Goal: Task Accomplishment & Management: Manage account settings

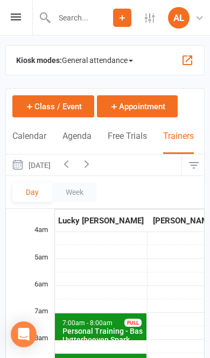
click at [56, 164] on button "[DATE]" at bounding box center [31, 165] width 50 height 21
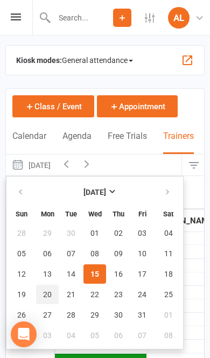
click at [48, 291] on span "20" at bounding box center [47, 295] width 9 height 9
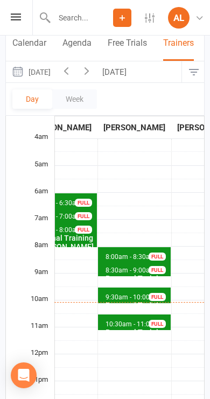
scroll to position [96, 0]
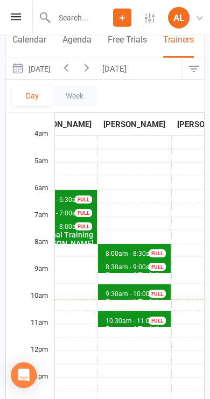
click at [128, 291] on span "9:30am - 10:00am" at bounding box center [132, 295] width 55 height 8
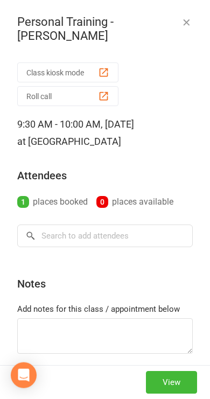
scroll to position [97, 0]
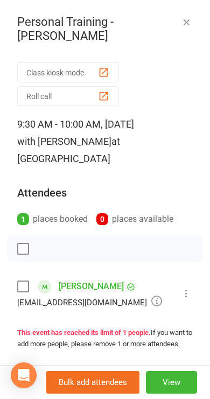
click at [185, 26] on icon "button" at bounding box center [186, 22] width 11 height 11
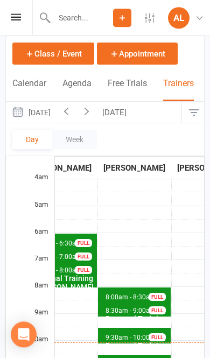
scroll to position [52, 0]
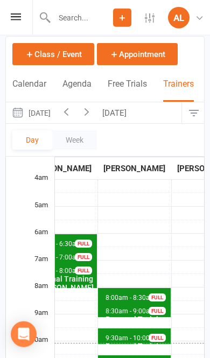
click at [127, 59] on button "Appointment" at bounding box center [137, 54] width 81 height 22
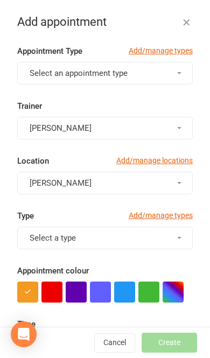
click at [48, 75] on span "Select an appointment type" at bounding box center [79, 73] width 98 height 10
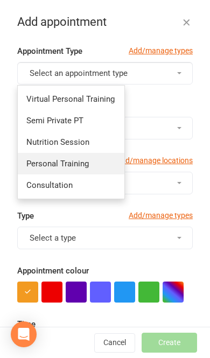
click at [41, 164] on span "Personal Training" at bounding box center [57, 164] width 63 height 10
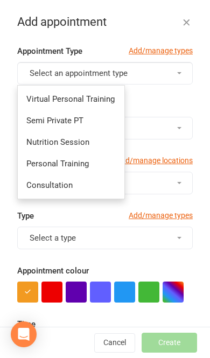
type input "10:45am"
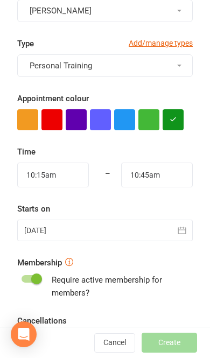
scroll to position [172, 0]
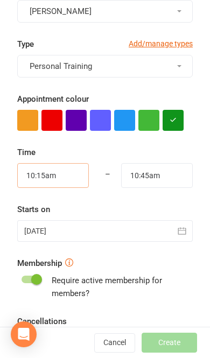
click at [37, 176] on input "10:15am" at bounding box center [53, 175] width 72 height 25
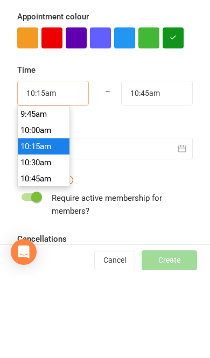
scroll to position [630, 0]
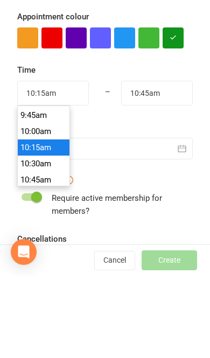
click at [25, 206] on li "10:00am" at bounding box center [44, 214] width 52 height 16
type input "10:00am"
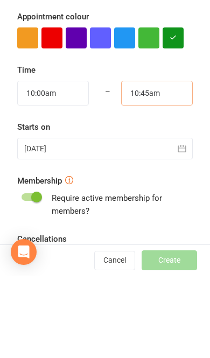
click at [166, 163] on input "10:45am" at bounding box center [157, 175] width 72 height 25
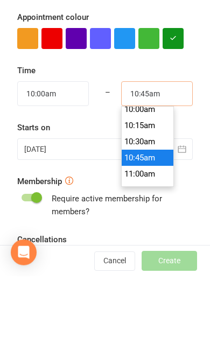
scroll to position [652, 0]
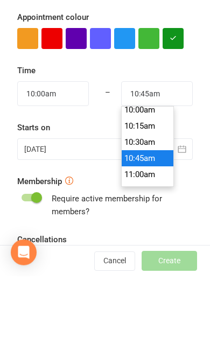
click at [160, 216] on li "10:30am" at bounding box center [148, 224] width 52 height 16
type input "10:30am"
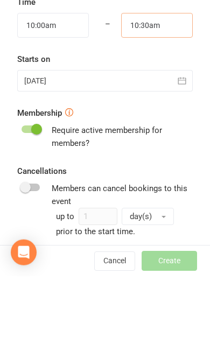
scroll to position [240, 0]
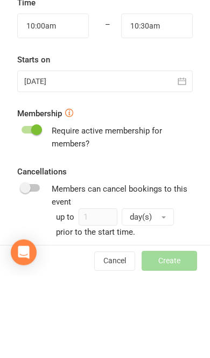
click at [40, 153] on div at bounding box center [105, 164] width 176 height 22
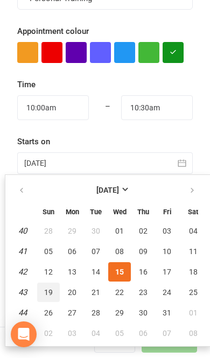
click at [49, 293] on span "19" at bounding box center [48, 292] width 9 height 9
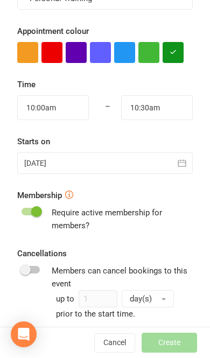
click at [45, 167] on div at bounding box center [105, 164] width 176 height 22
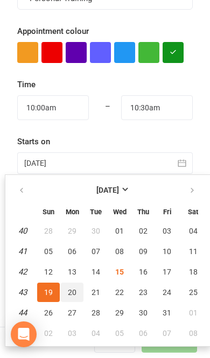
click at [70, 298] on button "20" at bounding box center [72, 292] width 23 height 19
type input "[DATE]"
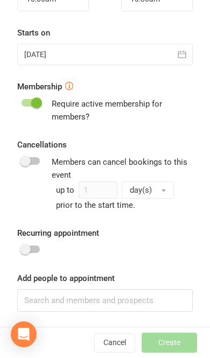
scroll to position [348, 0]
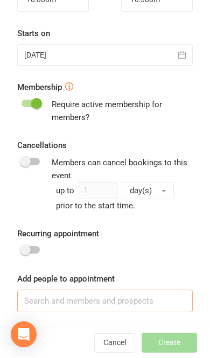
click at [138, 303] on input at bounding box center [105, 301] width 176 height 23
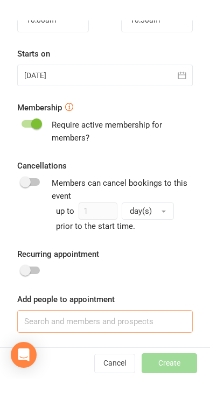
scroll to position [171, 1]
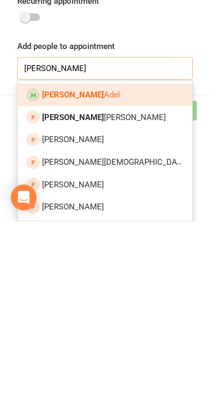
type input "[PERSON_NAME]"
click at [39, 266] on div at bounding box center [32, 272] width 13 height 13
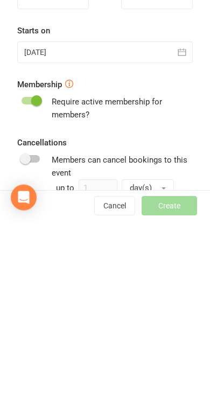
scroll to position [172, 0]
click at [32, 274] on span at bounding box center [36, 279] width 11 height 11
click at [22, 278] on input "checkbox" at bounding box center [22, 278] width 0 height 0
checkbox input "true"
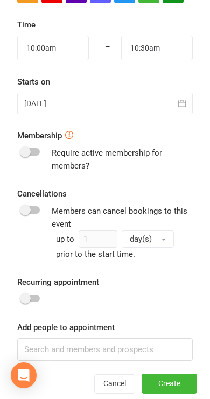
scroll to position [299, 0]
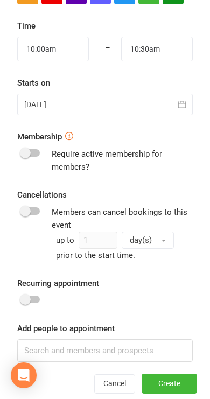
click at [176, 358] on button "Create" at bounding box center [170, 384] width 56 height 19
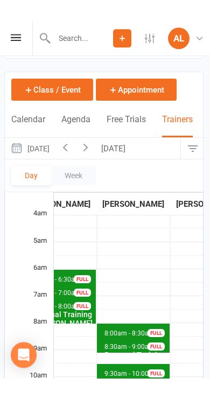
scroll to position [0, 1]
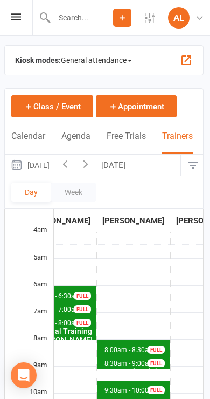
click at [49, 167] on button "[DATE]" at bounding box center [30, 165] width 50 height 21
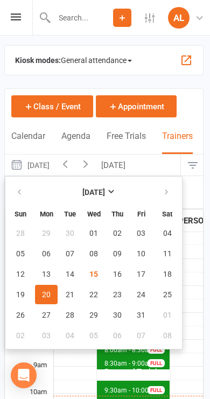
click at [134, 164] on button "[DATE]" at bounding box center [115, 165] width 38 height 21
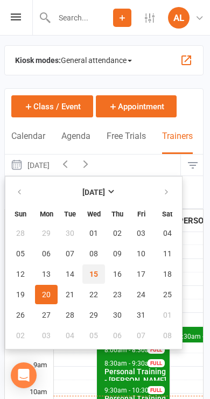
click at [100, 278] on button "15" at bounding box center [93, 274] width 23 height 19
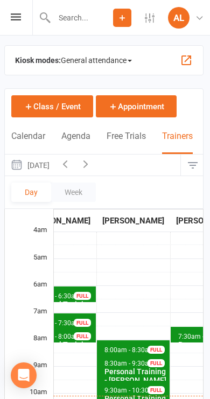
scroll to position [36, 1]
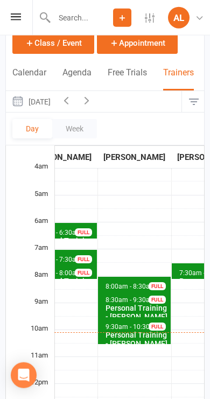
click at [130, 331] on div "Personal Training - [PERSON_NAME]" at bounding box center [137, 339] width 64 height 17
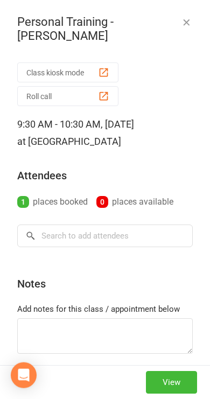
scroll to position [64, 0]
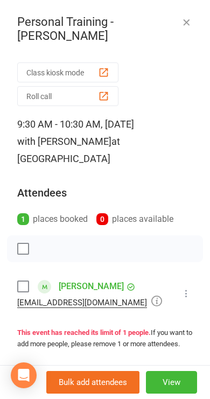
click at [193, 273] on div "Class kiosk mode Roll call 9:30 AM - 10:30 AM, [DATE] with [PERSON_NAME] at Lei…" at bounding box center [105, 285] width 210 height 452
click at [172, 358] on button "View" at bounding box center [171, 382] width 51 height 23
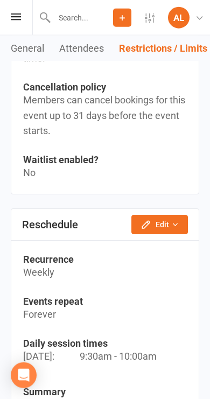
click at [177, 221] on icon "button" at bounding box center [175, 225] width 8 height 8
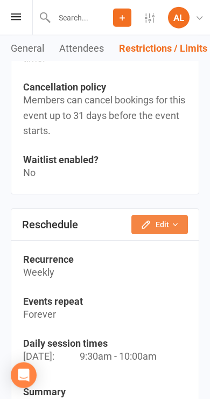
scroll to position [980, 0]
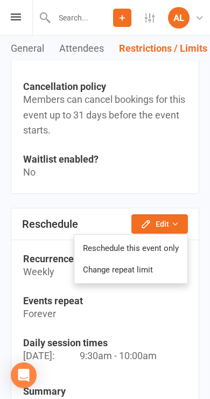
click at [155, 245] on link "Reschedule this event only" at bounding box center [130, 249] width 113 height 22
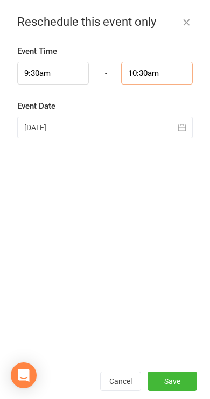
click at [133, 75] on input "10:30am" at bounding box center [157, 73] width 72 height 23
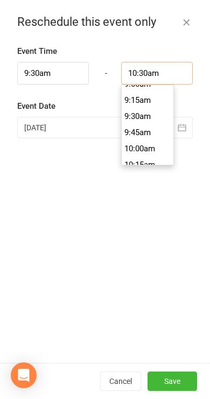
scroll to position [588, 0]
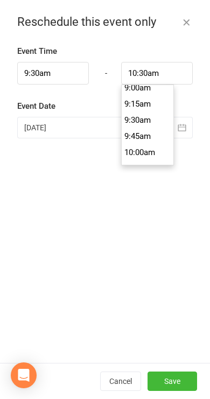
click at [132, 151] on li "10:00am" at bounding box center [148, 152] width 52 height 16
type input "10:00am"
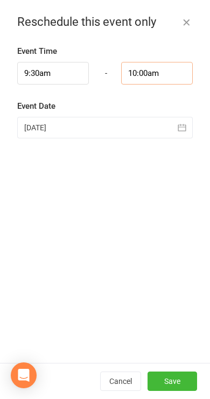
scroll to position [631, 0]
click at [164, 315] on div "Event Time 9:30am - 10:00am 12:00am 12:15am 12:30am 12:45am 1:00am 1:15am 1:30a…" at bounding box center [105, 204] width 210 height 319
click at [185, 358] on button "Save" at bounding box center [173, 381] width 50 height 19
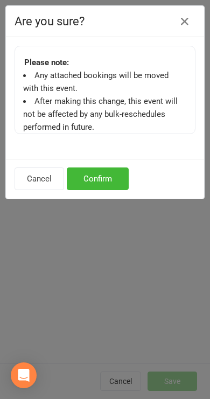
click at [89, 184] on button "Confirm" at bounding box center [98, 179] width 62 height 23
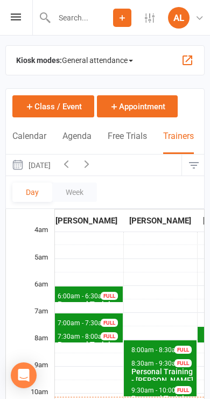
scroll to position [0, 250]
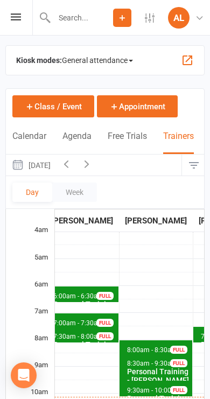
click at [170, 358] on div "FULL" at bounding box center [178, 390] width 17 height 8
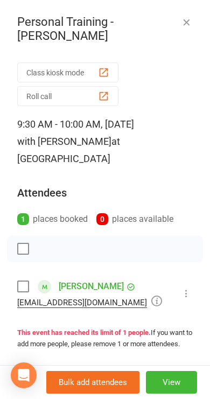
click at [191, 288] on icon at bounding box center [186, 293] width 11 height 11
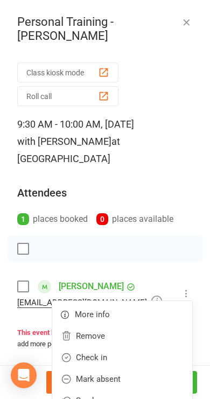
click at [137, 347] on link "Check in" at bounding box center [122, 358] width 140 height 22
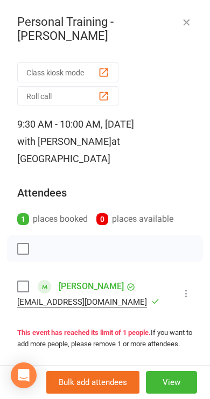
click at [191, 17] on icon "button" at bounding box center [186, 22] width 11 height 11
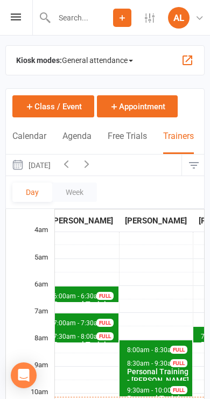
click at [143, 358] on span "8:30am - 9:30am" at bounding box center [152, 364] width 51 height 8
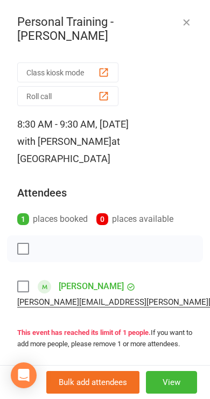
click at [179, 34] on div "Personal Training - [PERSON_NAME]" at bounding box center [105, 29] width 210 height 28
click at [185, 27] on icon "button" at bounding box center [186, 22] width 11 height 11
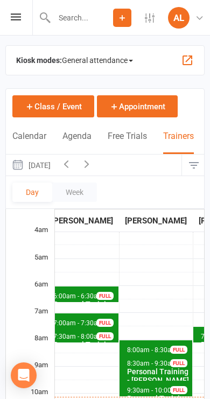
click at [147, 347] on span "8:00am - 8:30am" at bounding box center [152, 351] width 51 height 8
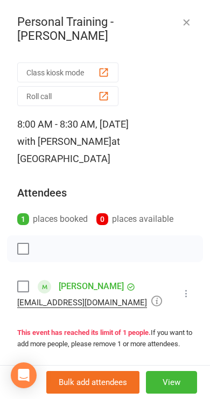
click at [185, 295] on icon at bounding box center [186, 293] width 11 height 11
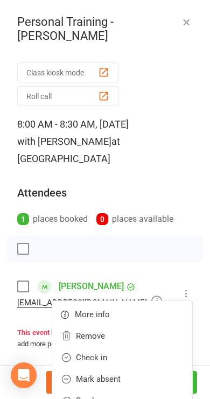
click at [149, 358] on link "Check in" at bounding box center [122, 358] width 140 height 22
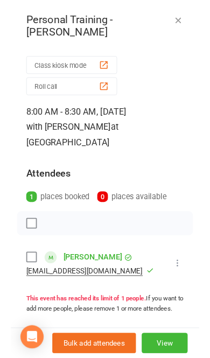
scroll to position [17, 0]
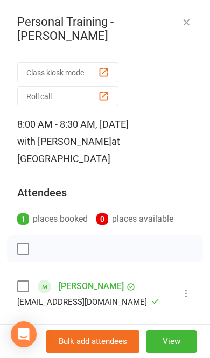
click at [191, 17] on icon "button" at bounding box center [186, 22] width 11 height 11
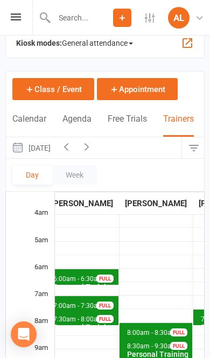
click at [56, 149] on button "[DATE]" at bounding box center [31, 147] width 50 height 21
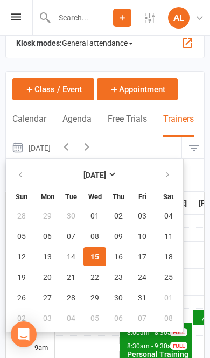
click at [93, 149] on icon "button" at bounding box center [87, 147] width 12 height 12
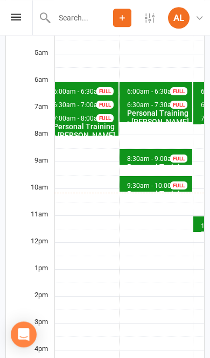
scroll to position [205, 0]
click at [170, 155] on div "FULL" at bounding box center [178, 159] width 17 height 8
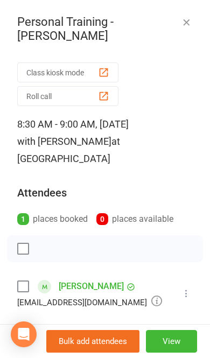
click at [188, 17] on icon "button" at bounding box center [186, 22] width 11 height 11
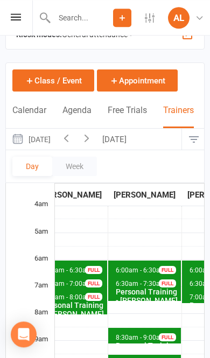
scroll to position [0, 0]
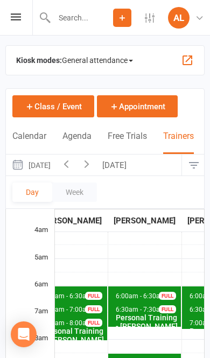
click at [93, 165] on icon "button" at bounding box center [87, 164] width 12 height 12
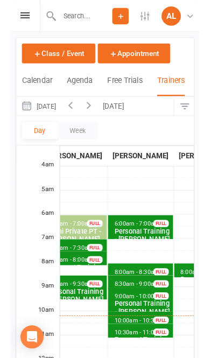
scroll to position [64, 0]
